Goal: Navigation & Orientation: Go to known website

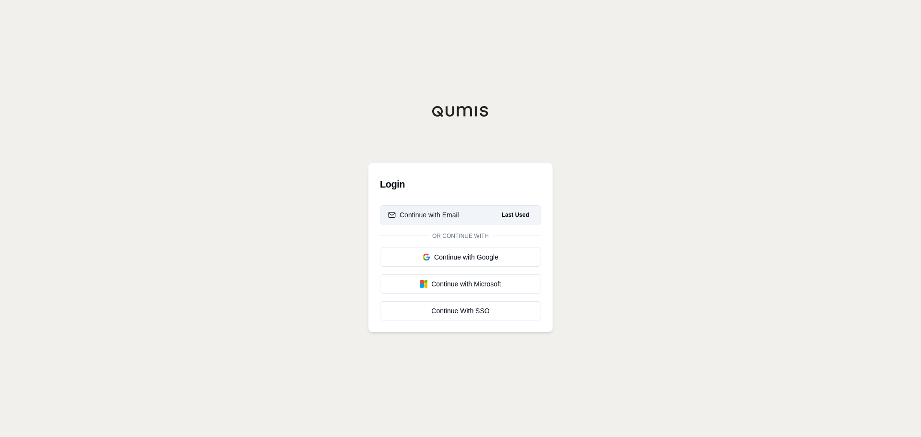
click at [453, 219] on div "Continue with Email" at bounding box center [423, 215] width 71 height 10
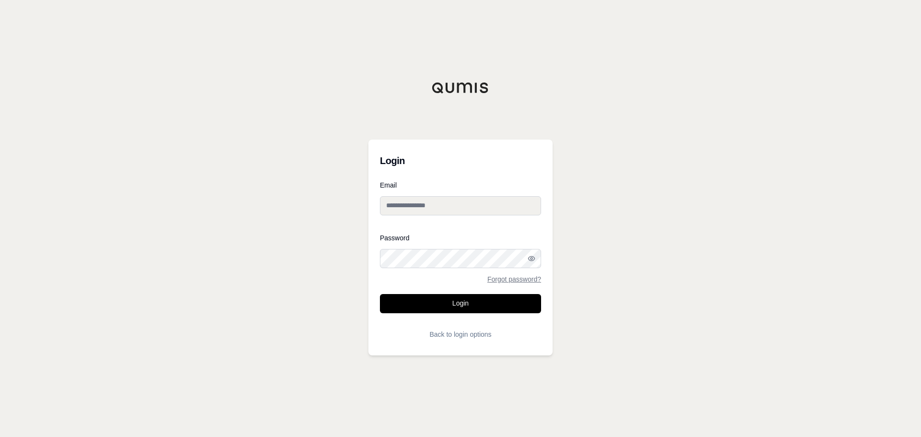
type input "**********"
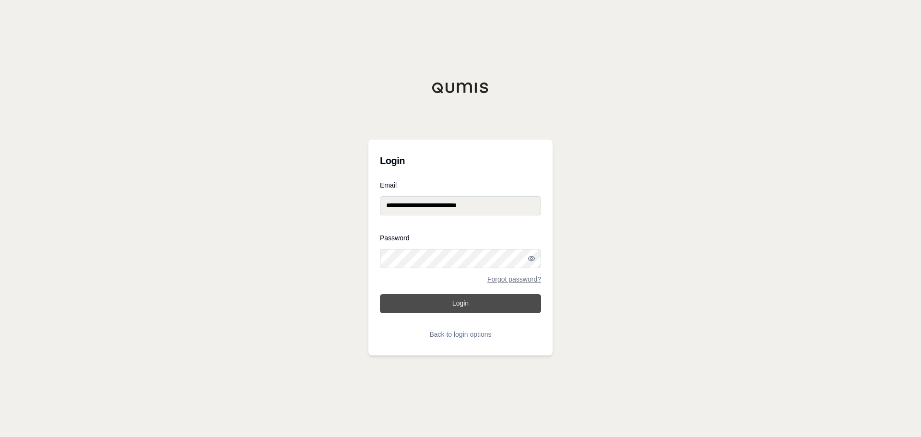
click at [492, 311] on button "Login" at bounding box center [460, 303] width 161 height 19
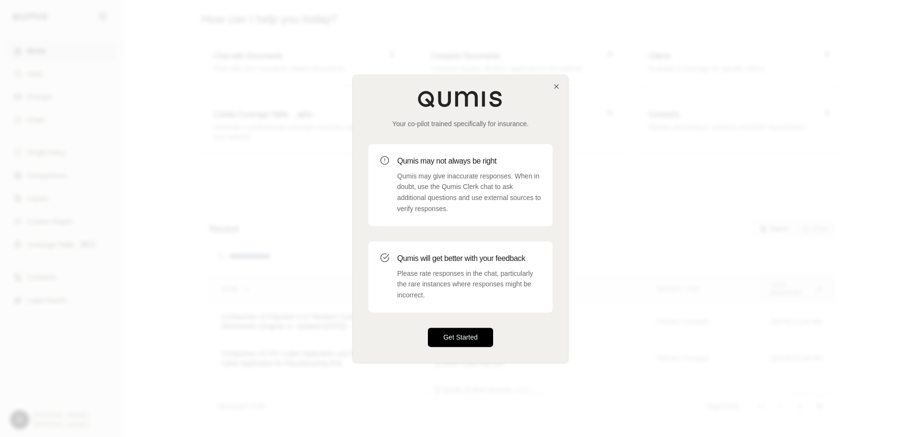
click at [472, 334] on button "Get Started" at bounding box center [460, 337] width 65 height 19
